Goal: Navigation & Orientation: Find specific page/section

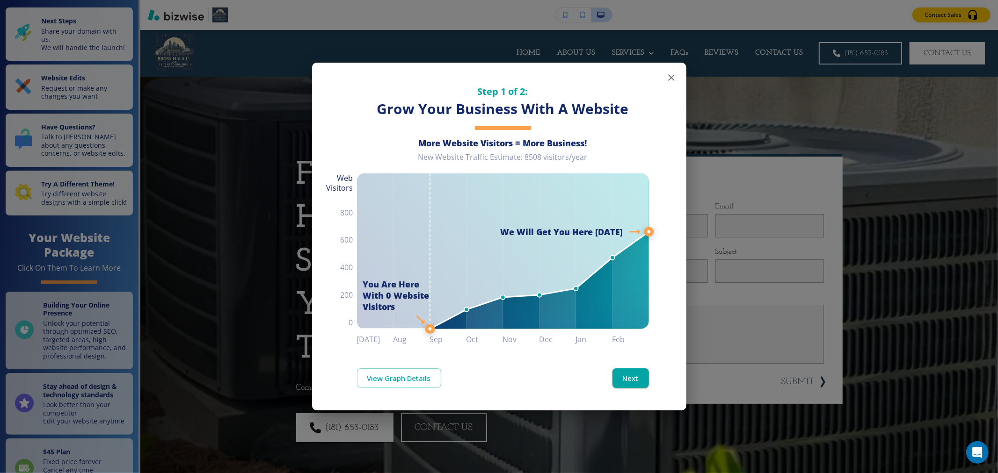
click at [670, 79] on icon "button" at bounding box center [671, 77] width 7 height 7
